Goal: Find specific page/section: Find specific page/section

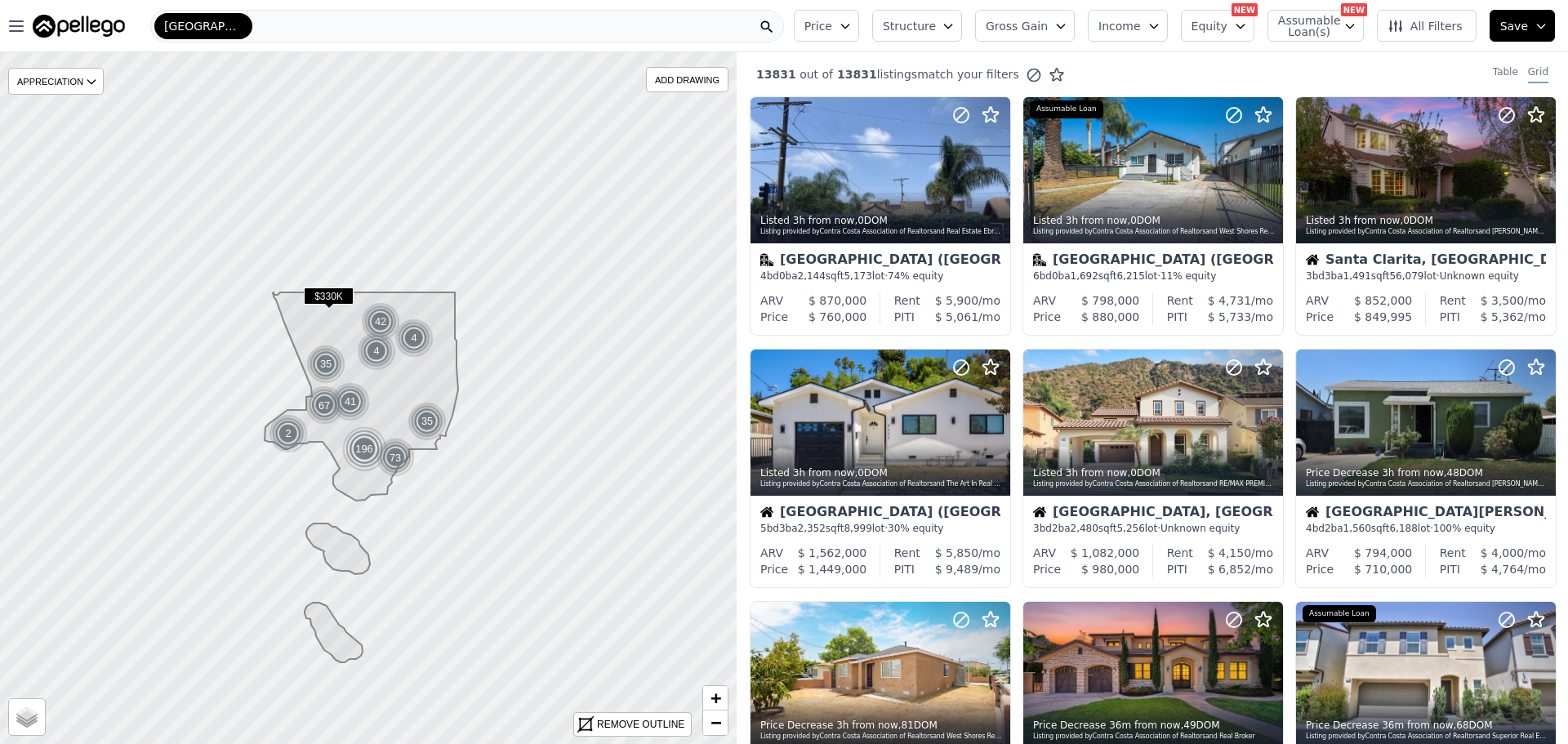
click at [276, 26] on div "[GEOGRAPHIC_DATA]" at bounding box center [466, 26] width 633 height 33
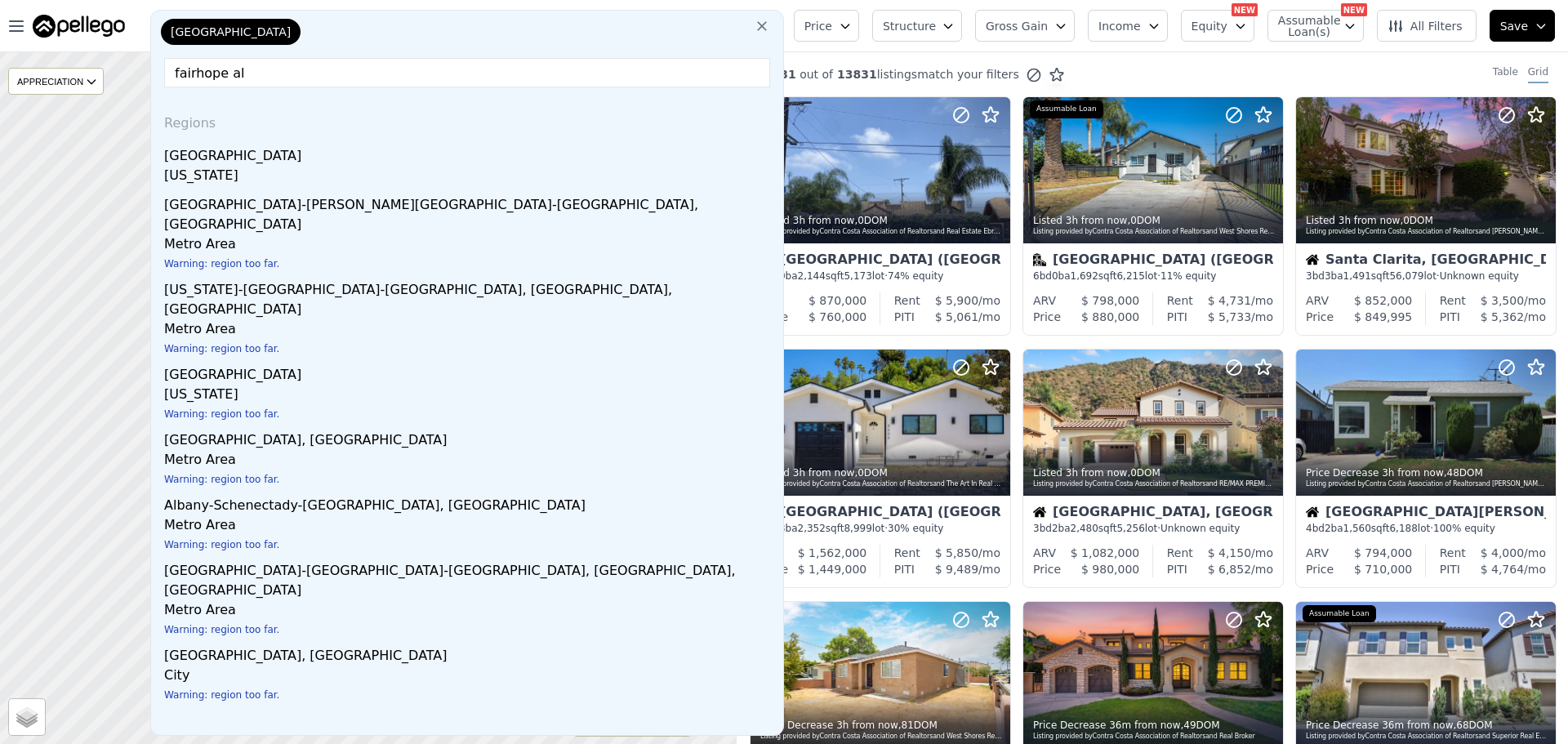
type input "fairhope al"
click at [770, 33] on icon at bounding box center [762, 26] width 17 height 17
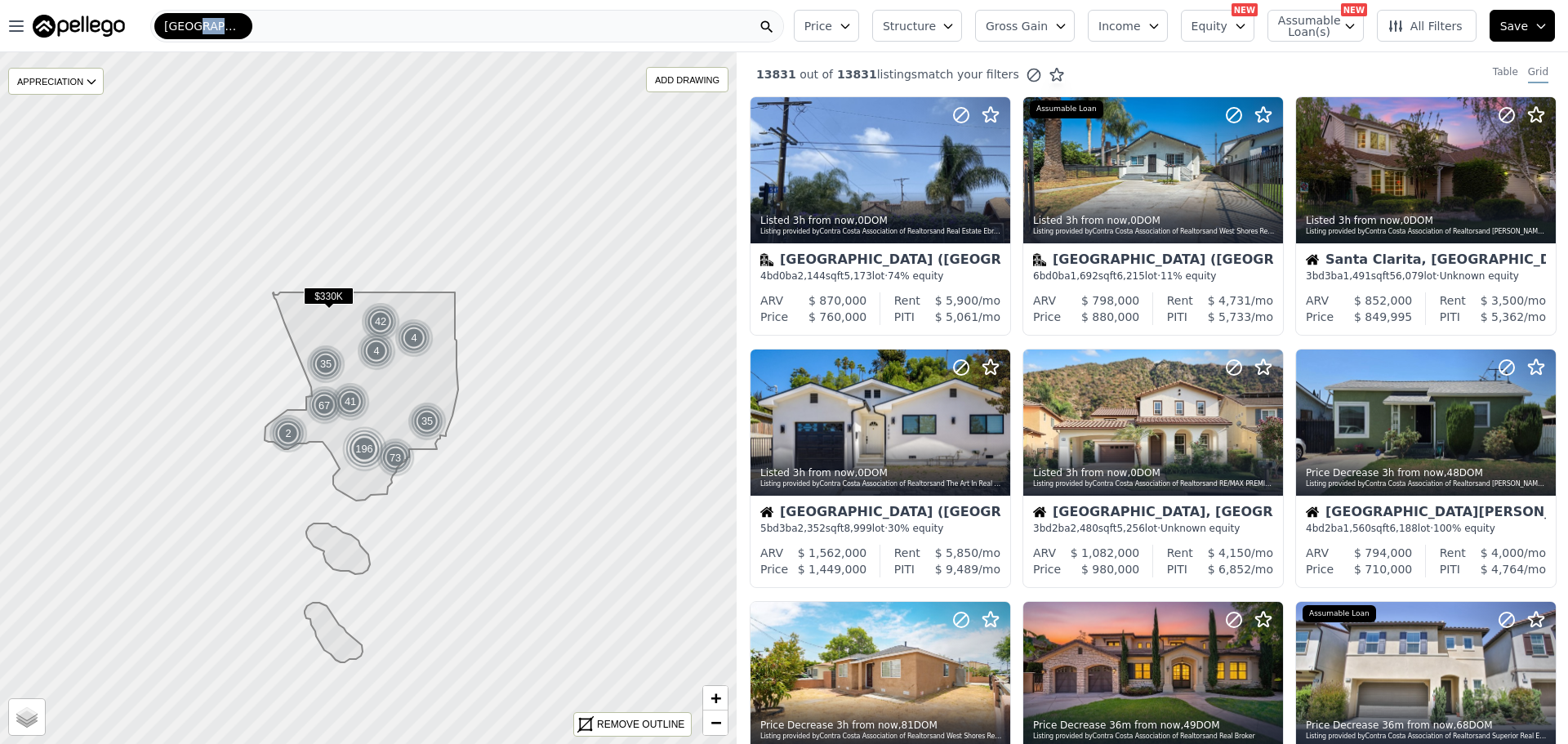
drag, startPoint x: 308, startPoint y: 33, endPoint x: 192, endPoint y: 32, distance: 116.0
click at [192, 32] on div "[GEOGRAPHIC_DATA]" at bounding box center [466, 26] width 633 height 33
click at [817, 24] on div "Price Structure Gross Gain Income Equity NEW Assumable Loan(s) NEW All Filters …" at bounding box center [1178, 26] width 781 height 52
